Goal: Check status: Check status

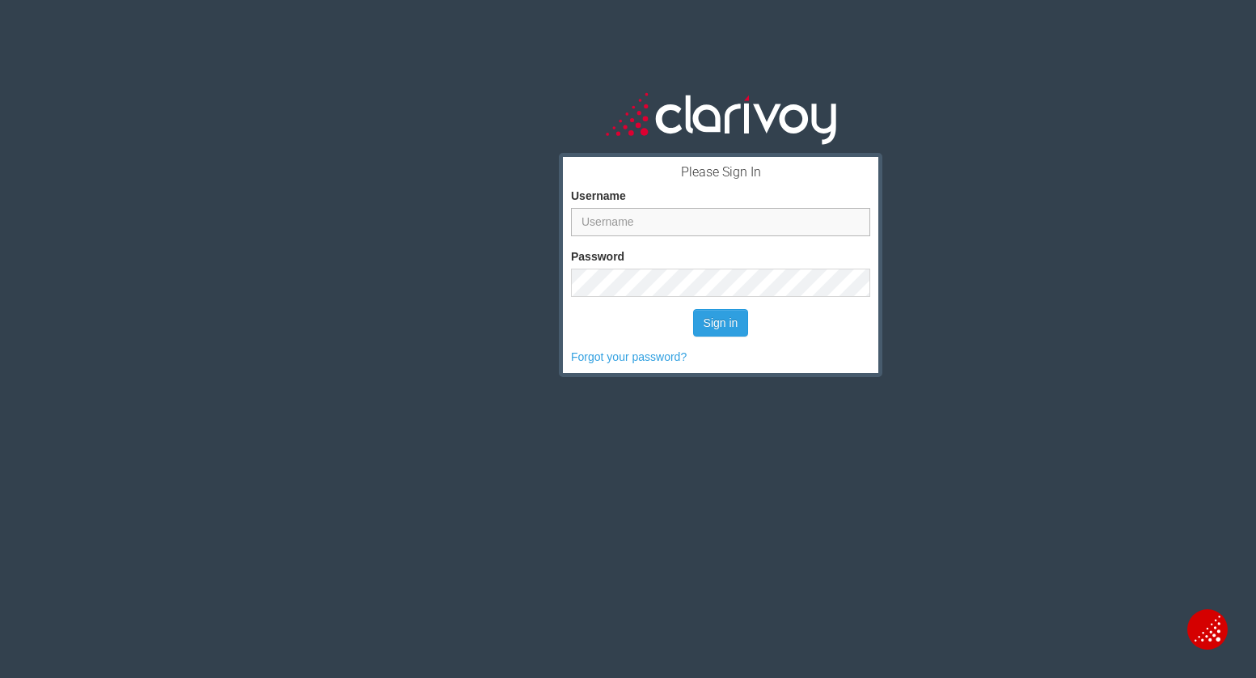
click at [658, 233] on input "Username" at bounding box center [720, 222] width 299 height 28
type input "[PERSON_NAME]"
click at [707, 324] on button "Sign in" at bounding box center [721, 322] width 56 height 27
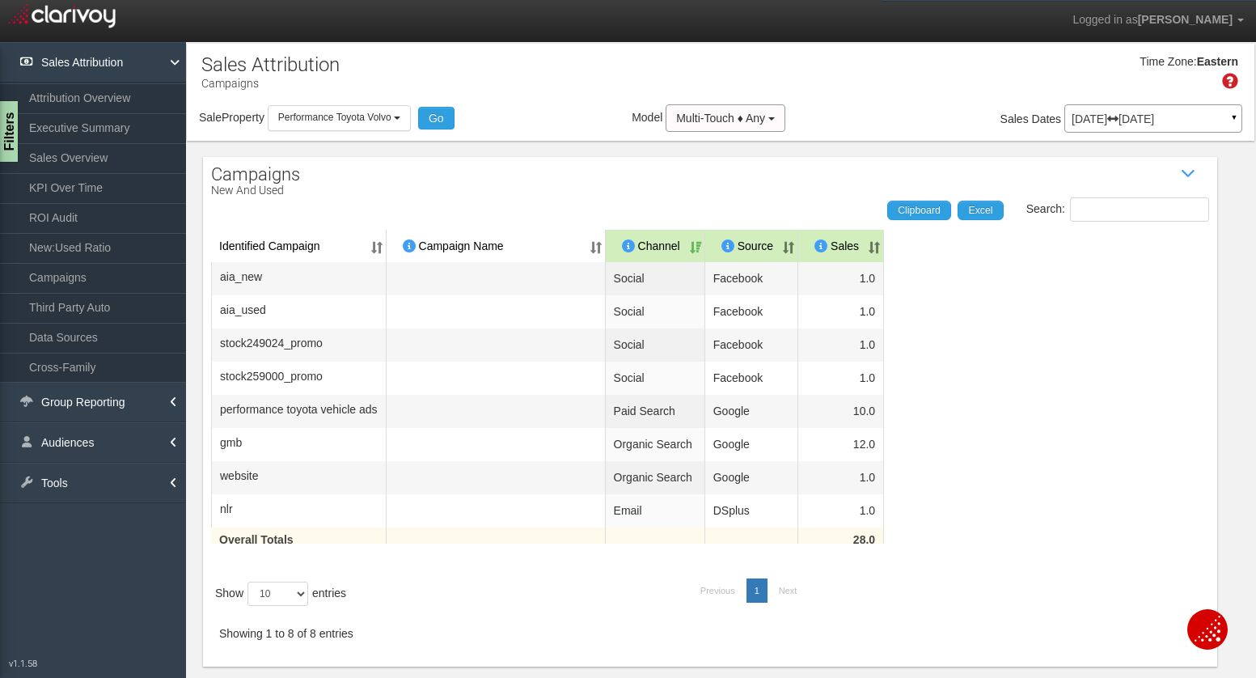
click at [1137, 107] on div "Jun 01, 2025 Jun 30, 2025 ▼" at bounding box center [1153, 118] width 178 height 28
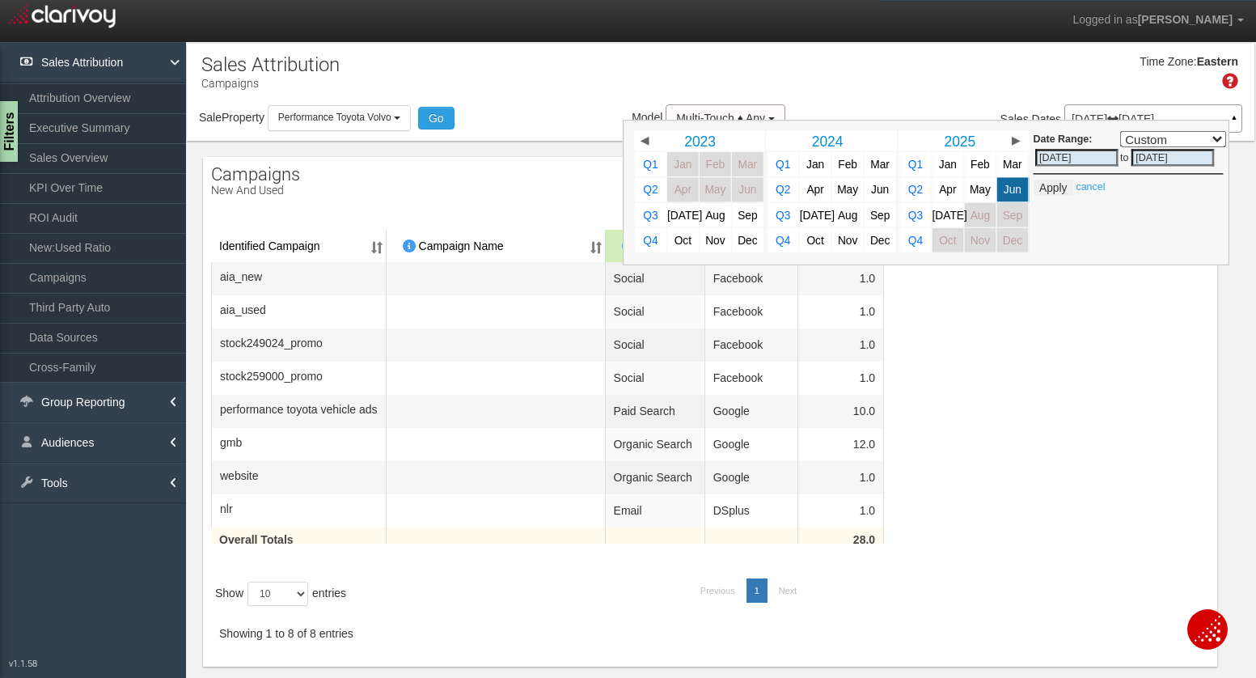
scroll to position [1, 0]
click at [939, 214] on span "Jul" at bounding box center [950, 215] width 35 height 12
select select ","
type input "07/01/2025"
type input "07/31/2025"
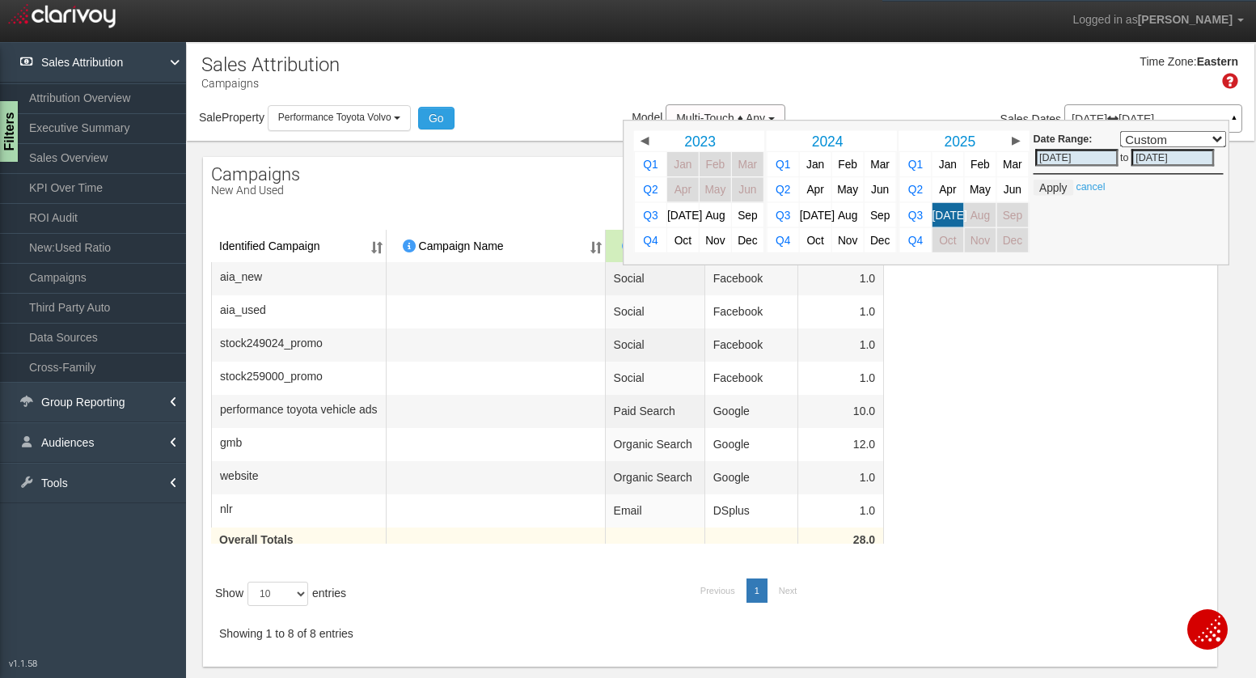
click at [1034, 178] on div "Date Range: Custom Yesterday This Week Last Week This Month Last Month This Qua…" at bounding box center [1129, 163] width 190 height 65
click at [1039, 184] on button "Apply" at bounding box center [1054, 188] width 40 height 16
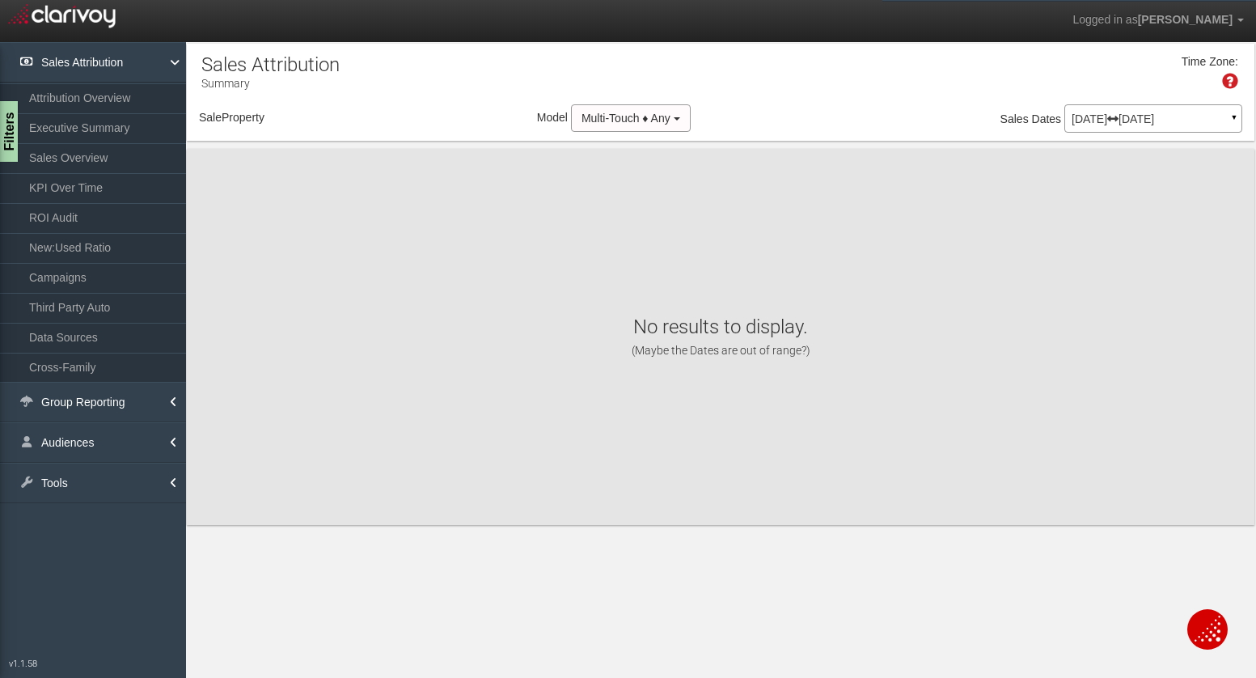
scroll to position [0, 0]
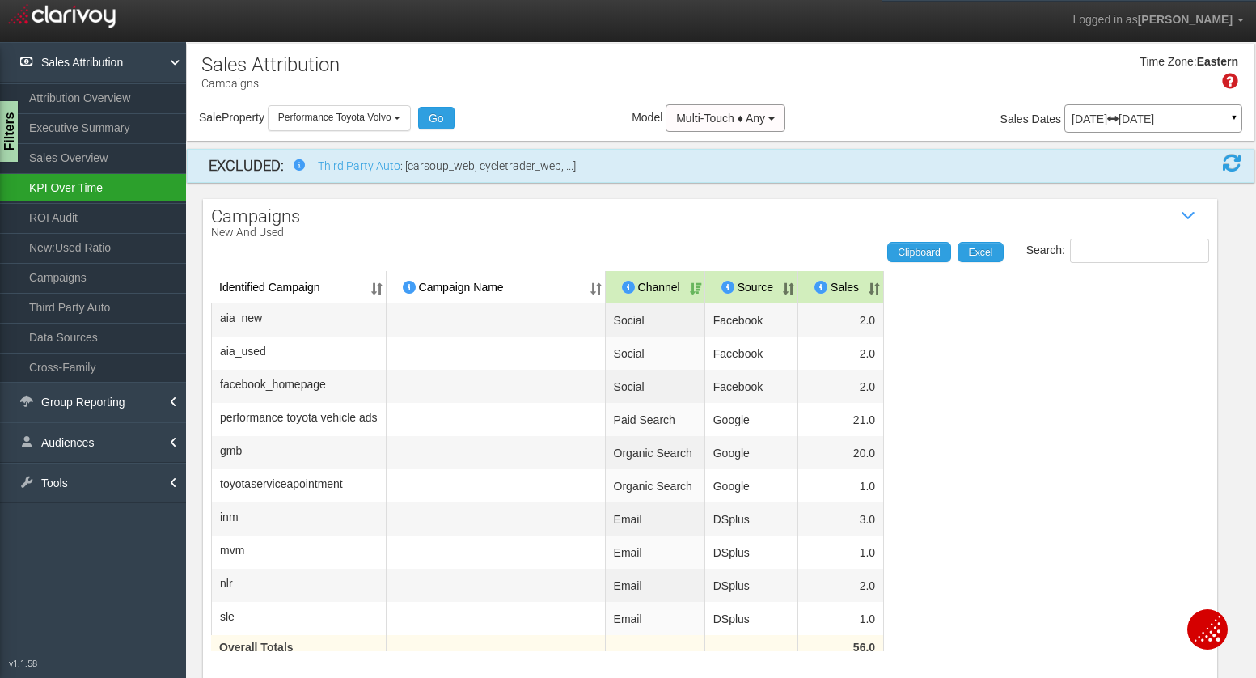
click at [78, 183] on link "KPI Over Time" at bounding box center [93, 187] width 186 height 29
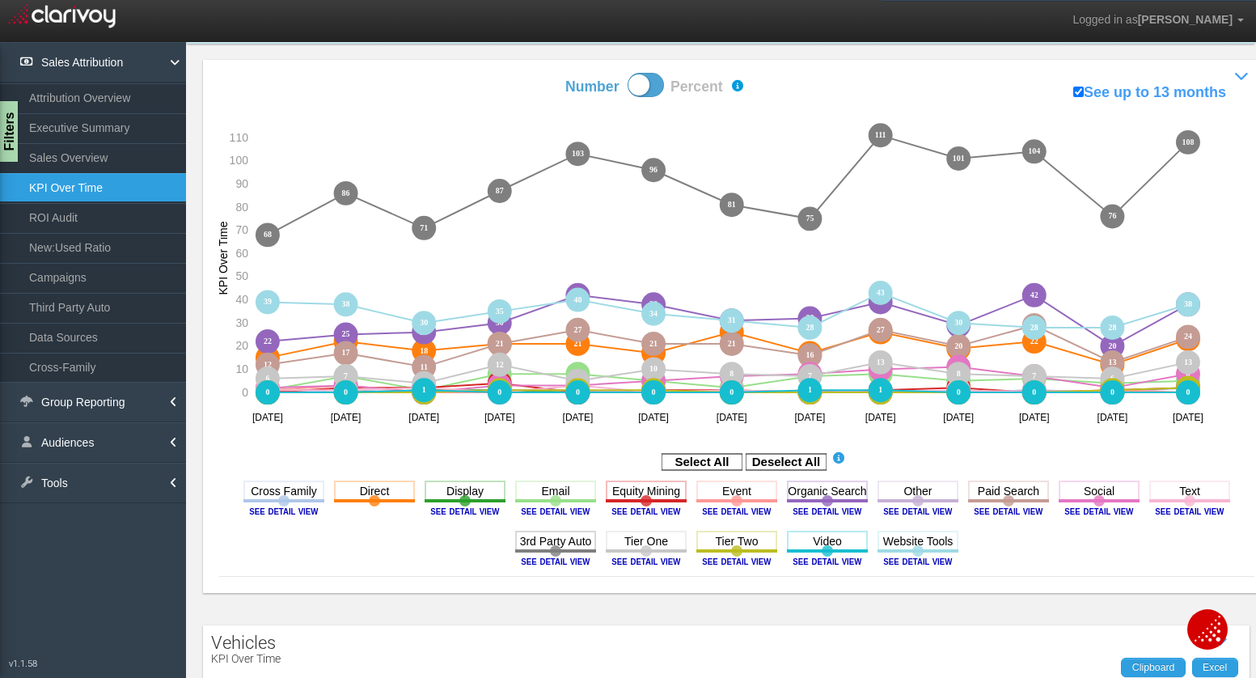
scroll to position [143, 0]
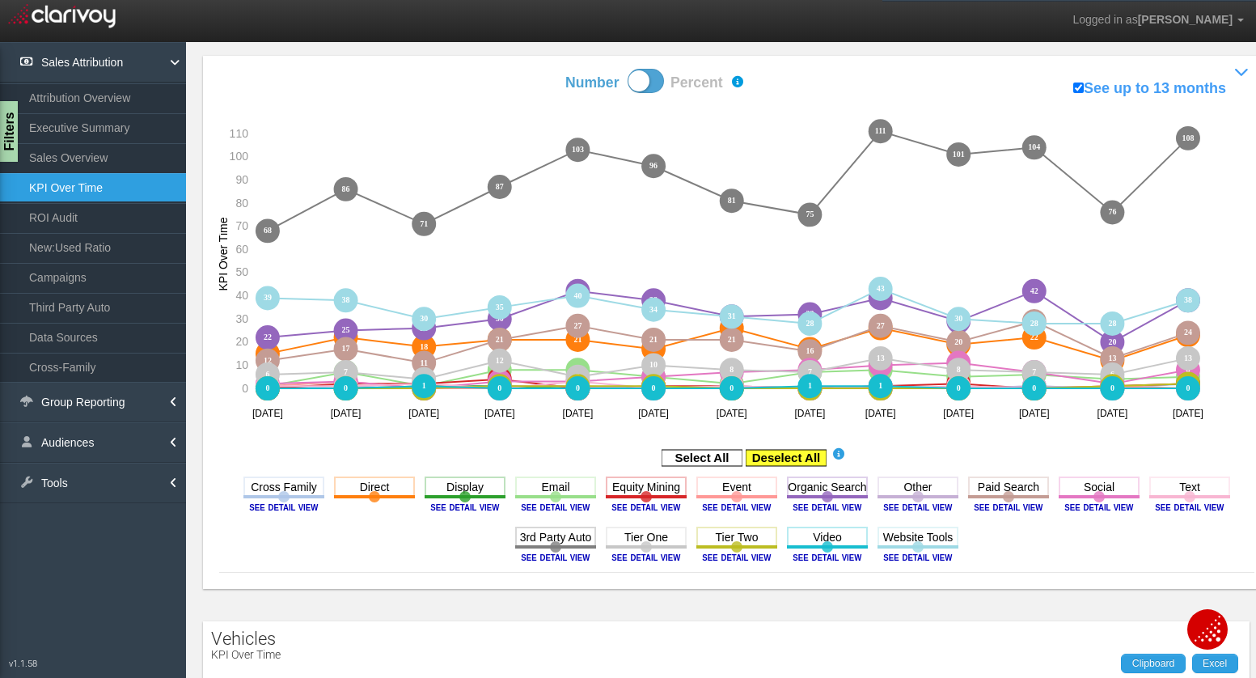
click at [765, 450] on rect at bounding box center [786, 458] width 81 height 16
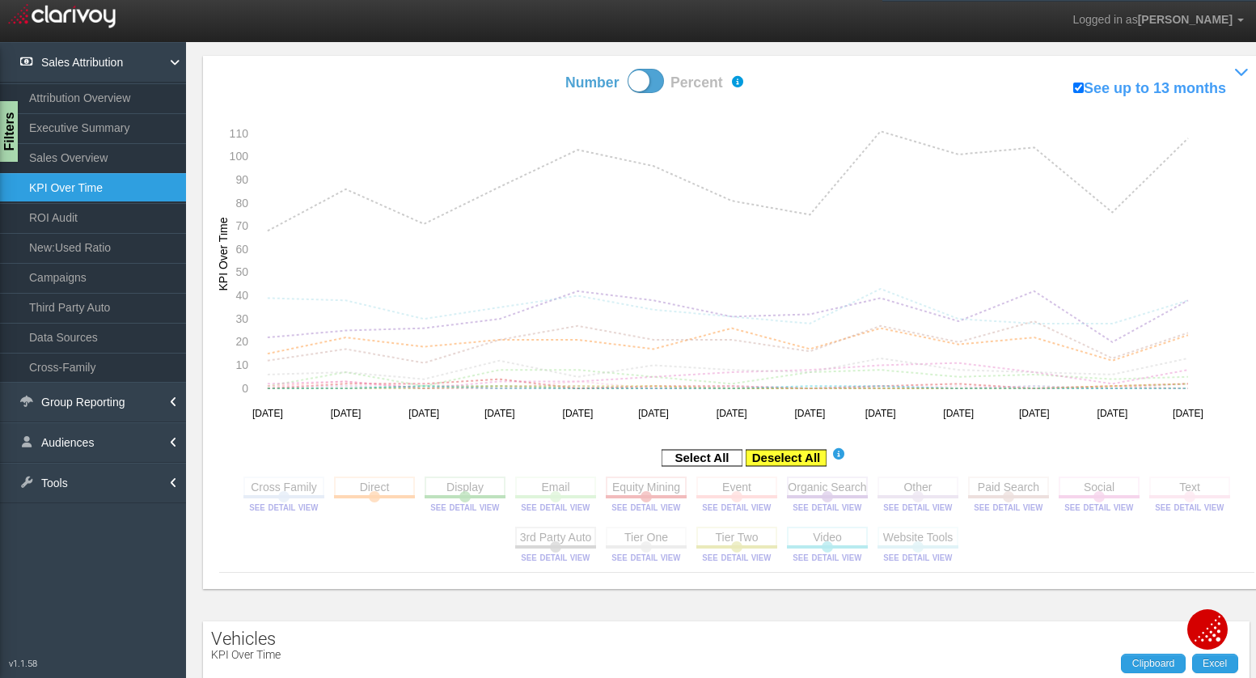
click at [772, 450] on rect at bounding box center [786, 458] width 81 height 16
click at [690, 450] on rect at bounding box center [702, 458] width 81 height 16
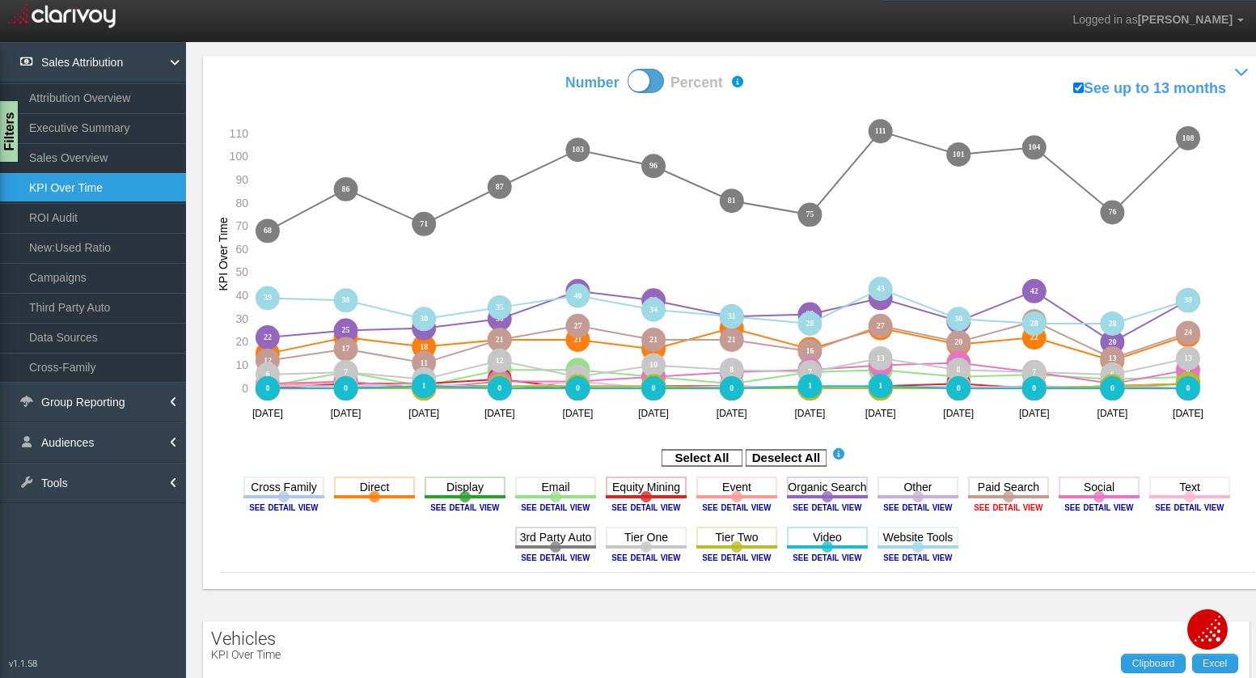
click at [985, 506] on image at bounding box center [1008, 507] width 73 height 10
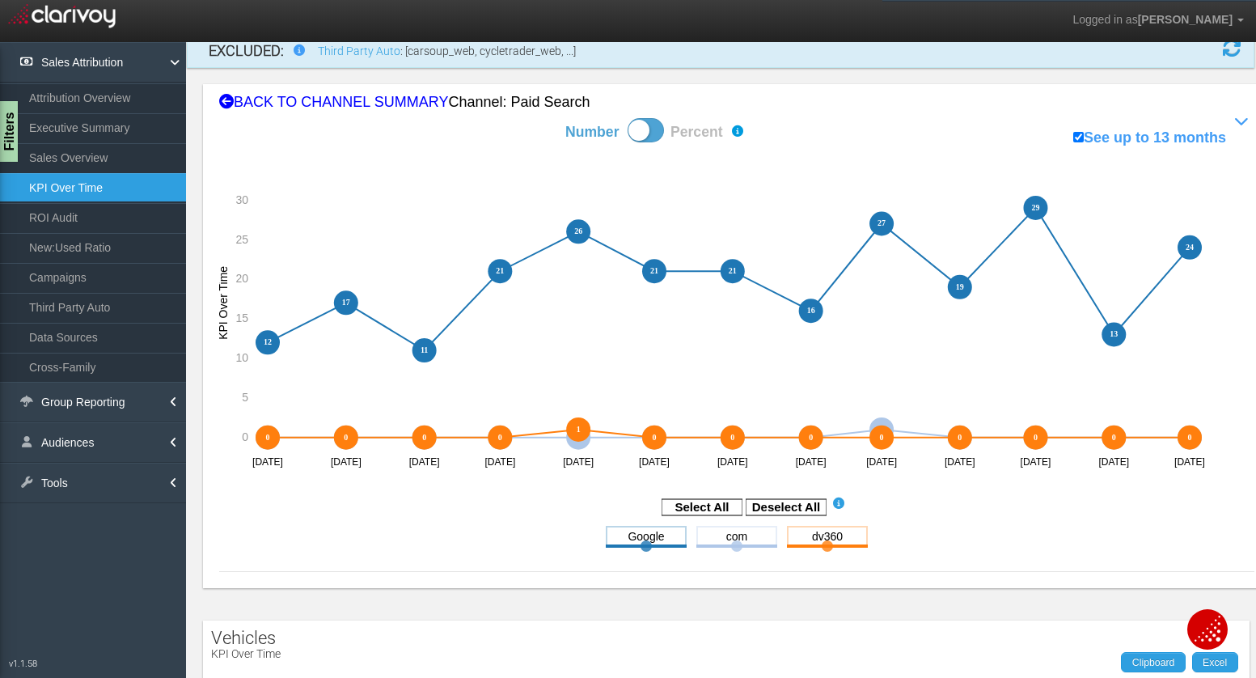
scroll to position [114, 0]
click at [318, 93] on div "BACK TO CHANNEL SUMMARY Channel: paid search" at bounding box center [736, 103] width 1035 height 21
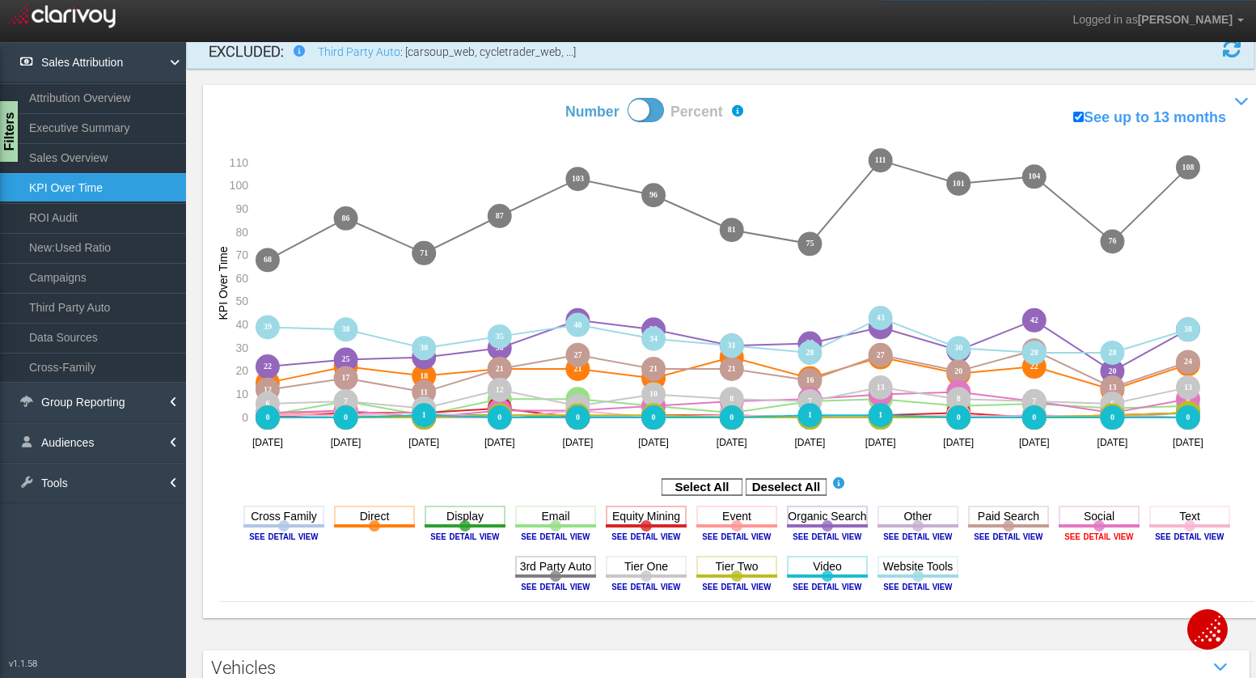
click at [1104, 531] on image at bounding box center [1099, 536] width 73 height 10
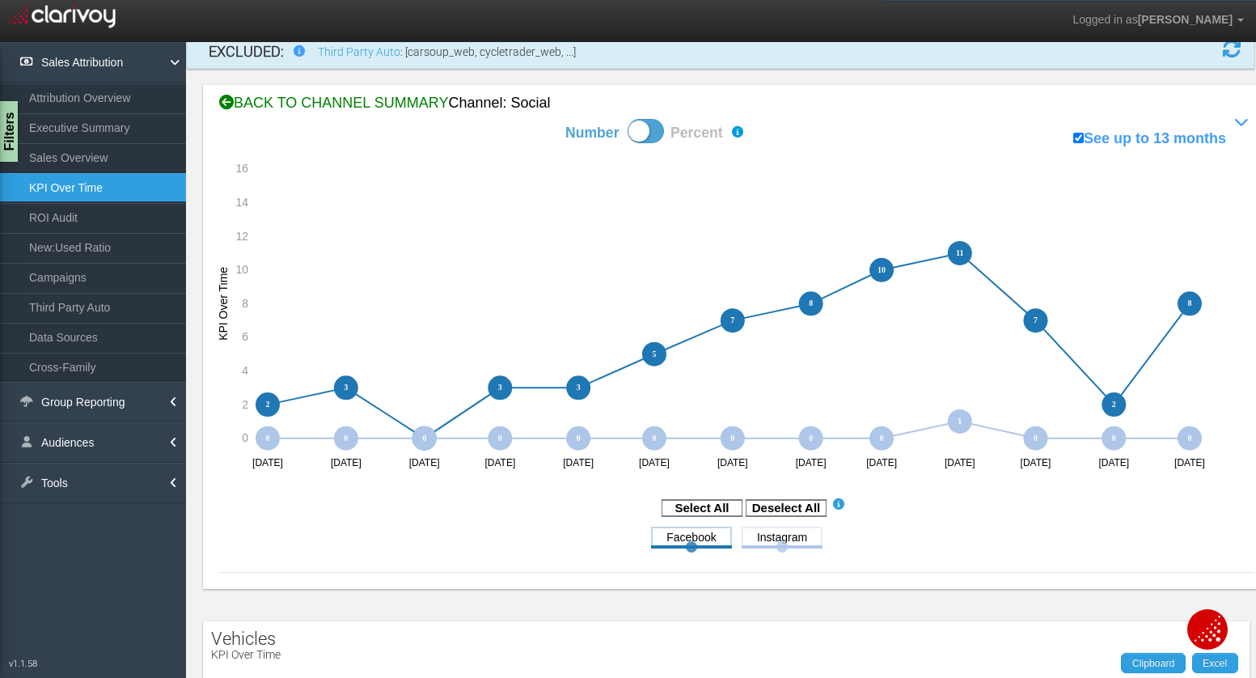
click at [362, 99] on div "BACK TO CHANNEL SUMMARY Channel: social" at bounding box center [736, 103] width 1035 height 21
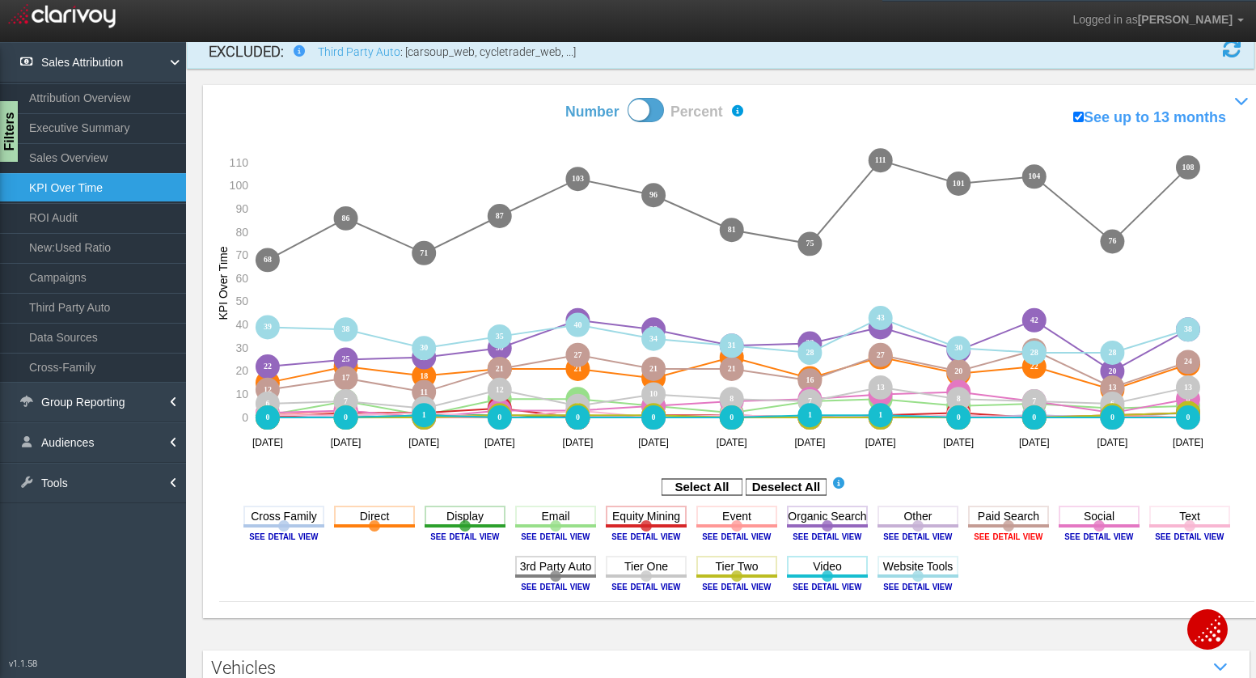
click at [1025, 532] on image at bounding box center [1008, 536] width 73 height 10
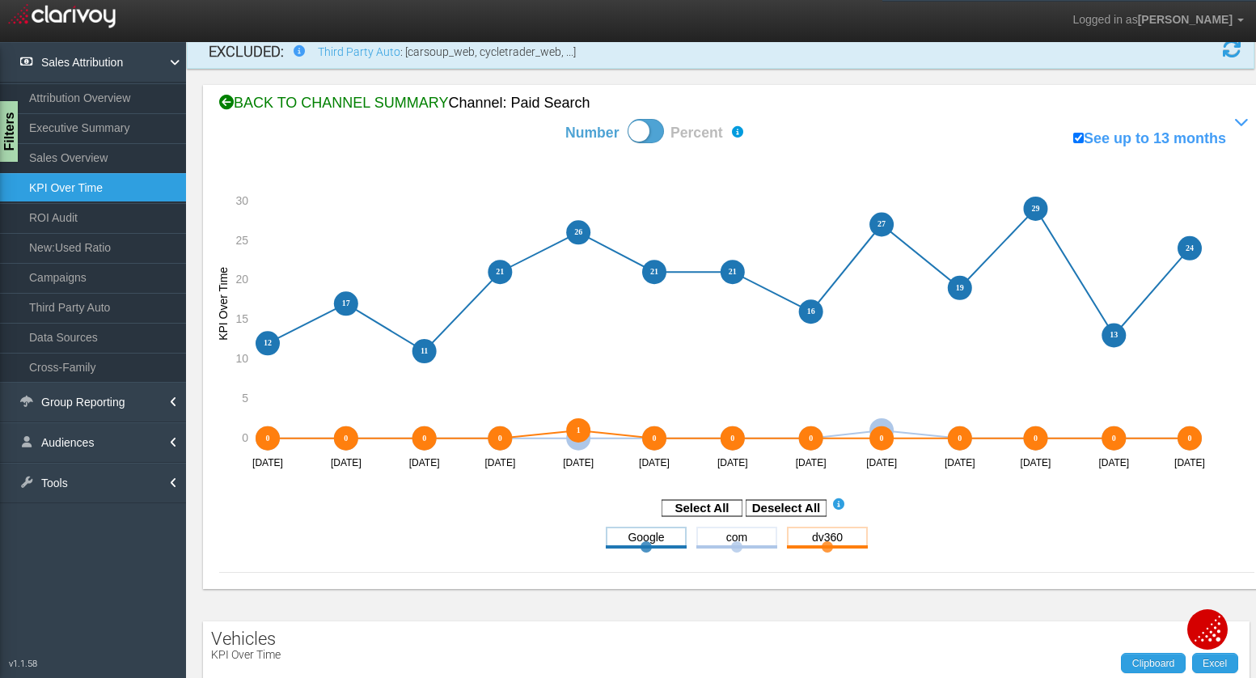
click at [367, 101] on div "BACK TO CHANNEL SUMMARY Channel: paid search" at bounding box center [736, 103] width 1035 height 21
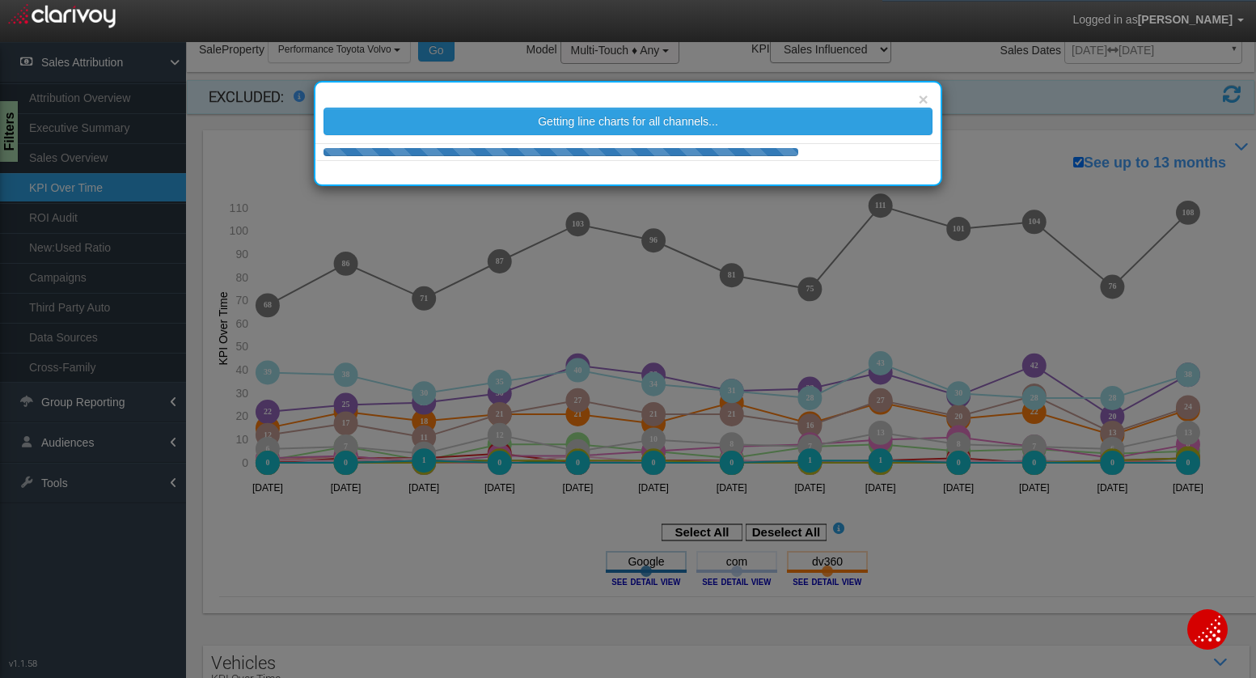
click at [53, 280] on link "Campaigns" at bounding box center [93, 277] width 186 height 29
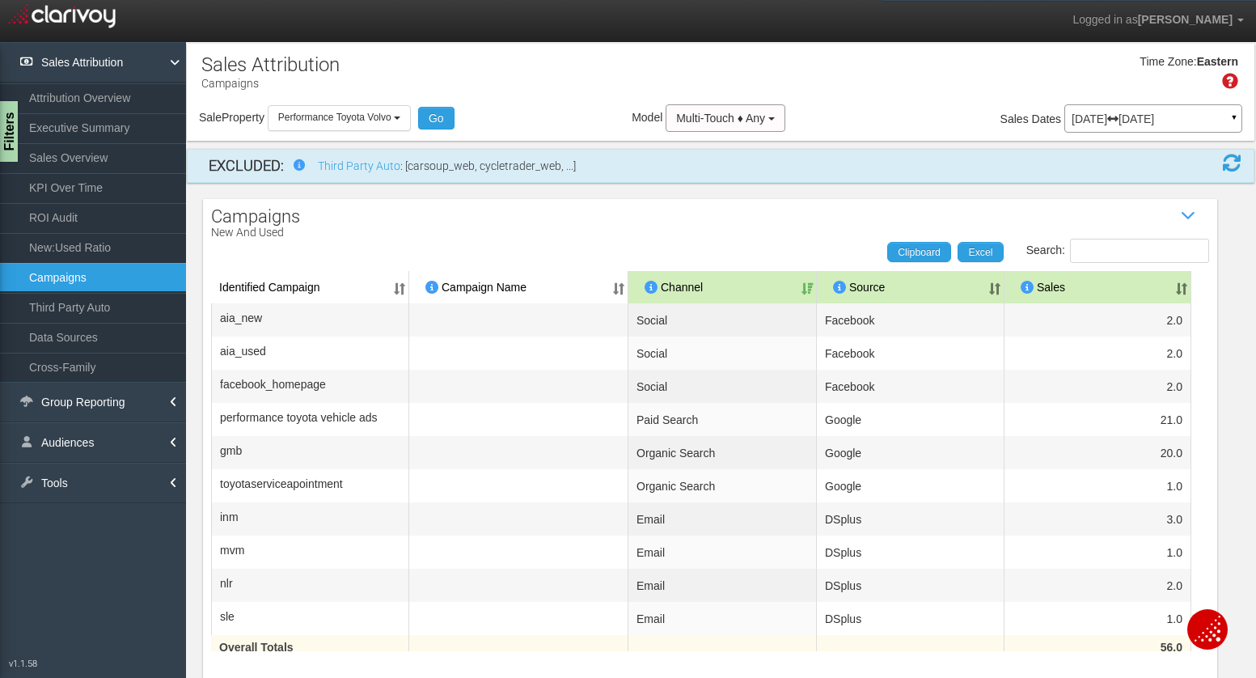
click at [65, 284] on link "Campaigns" at bounding box center [93, 277] width 186 height 29
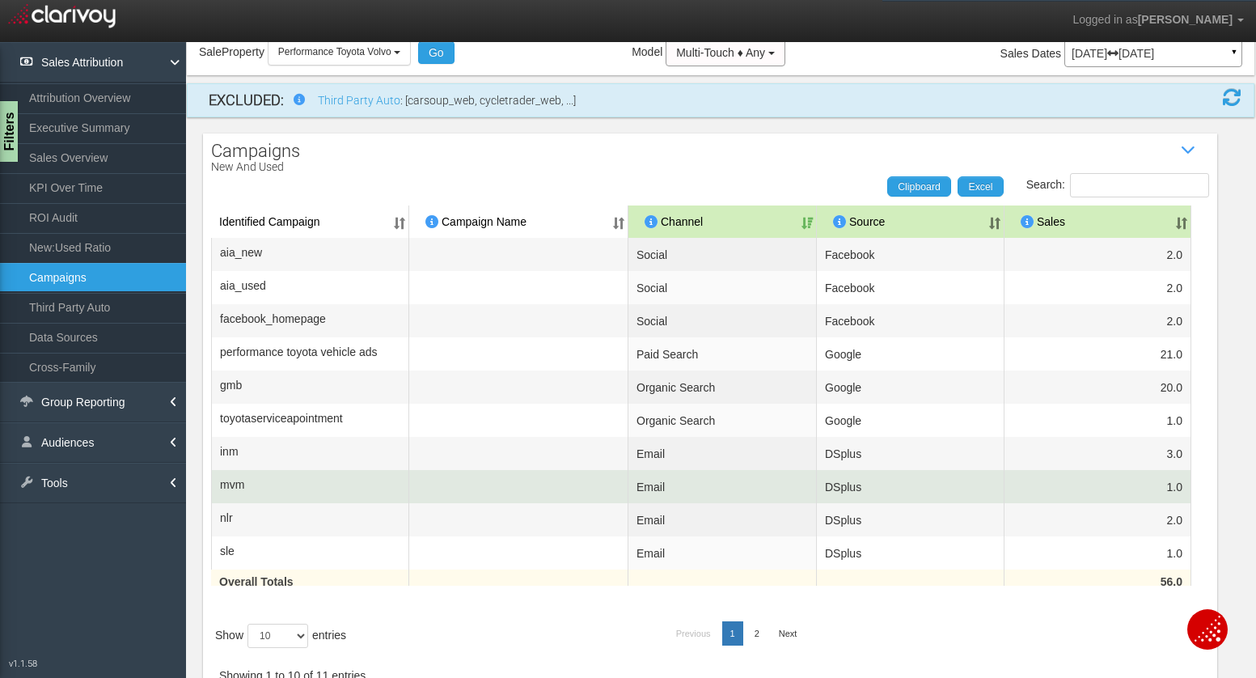
scroll to position [70, 0]
